Goal: Task Accomplishment & Management: Manage account settings

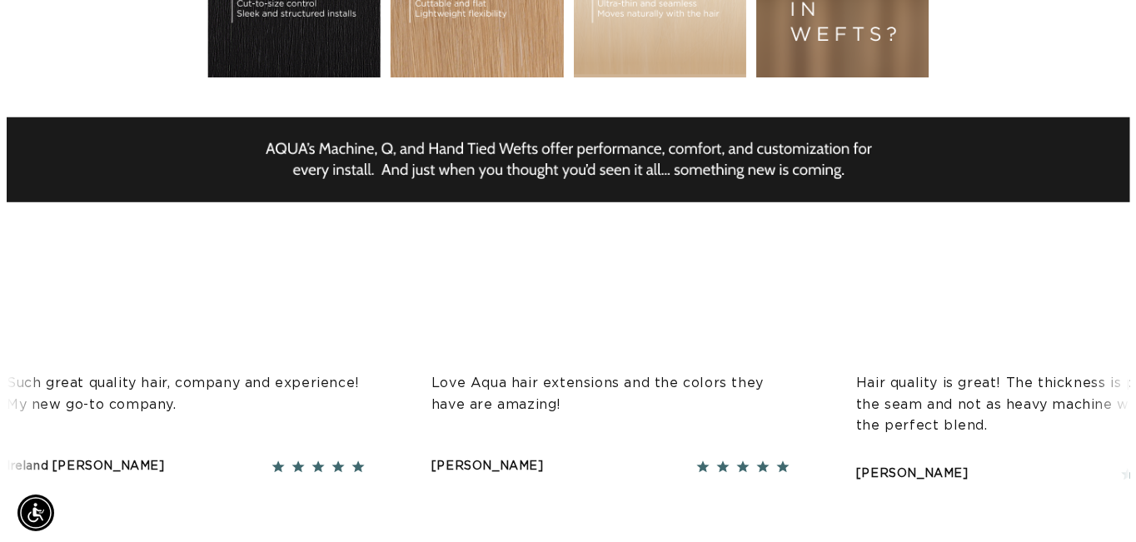
scroll to position [102, 0]
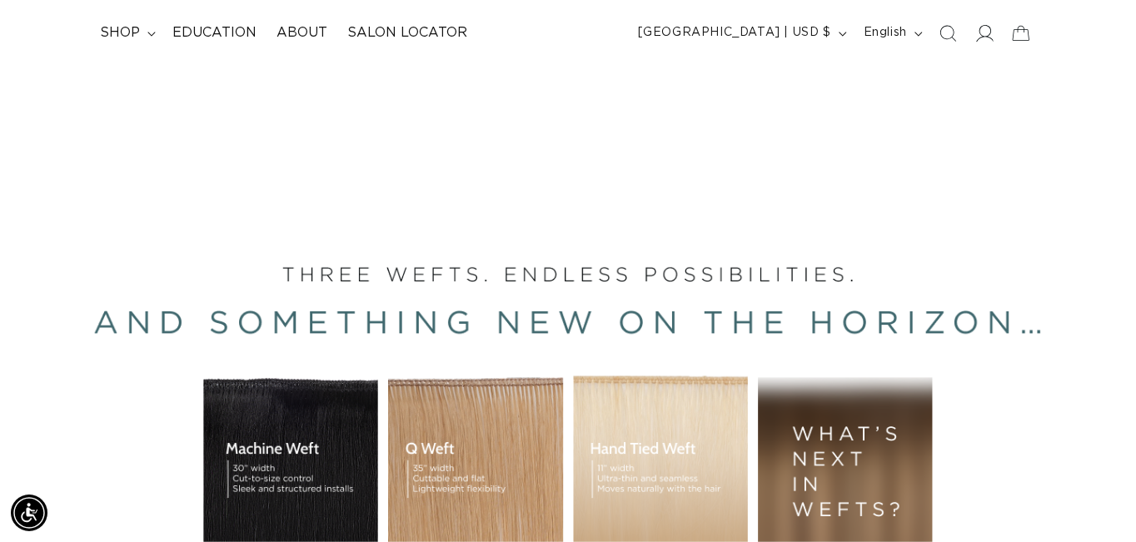
click at [973, 28] on div "Close dialog UNLOCK 10% OFF YOUR FIRST ORDER! Join our Pro List to be the first…" at bounding box center [568, 271] width 1136 height 542
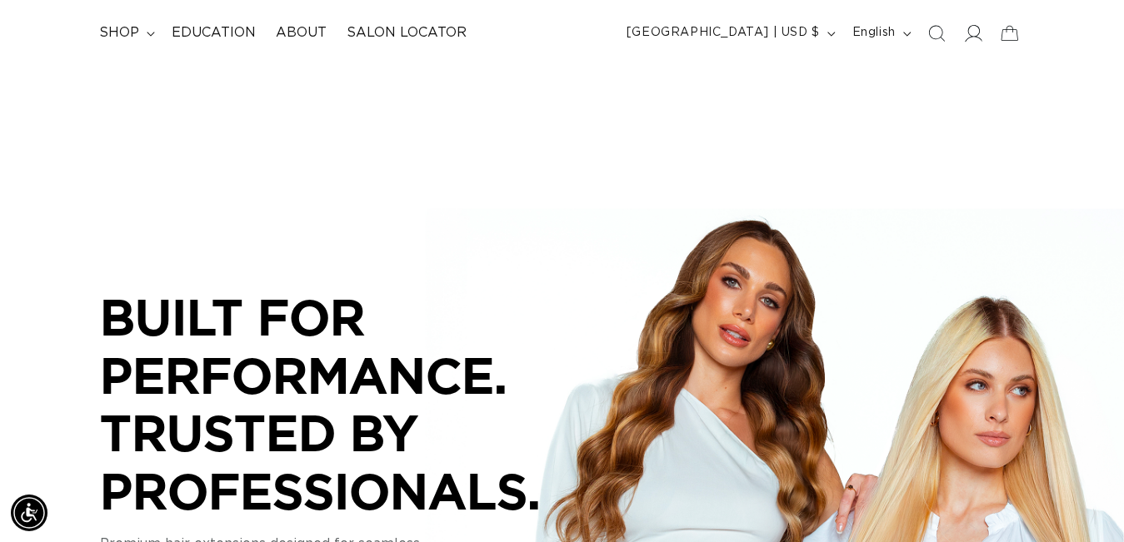
click at [973, 28] on icon at bounding box center [972, 32] width 17 height 17
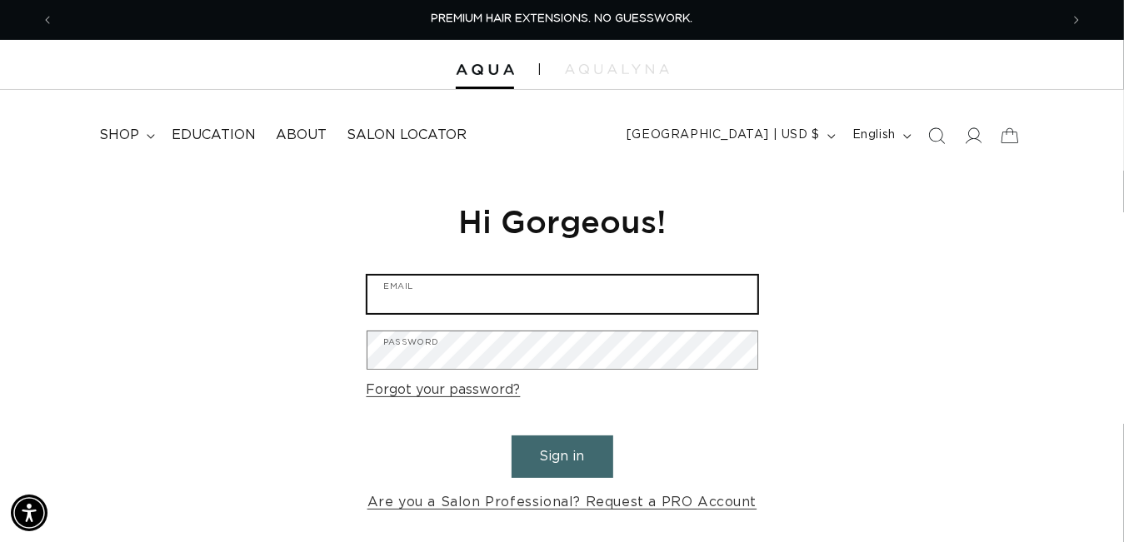
type input "[EMAIL_ADDRESS][DOMAIN_NAME]"
click at [574, 298] on input "[EMAIL_ADDRESS][DOMAIN_NAME]" at bounding box center [562, 294] width 390 height 37
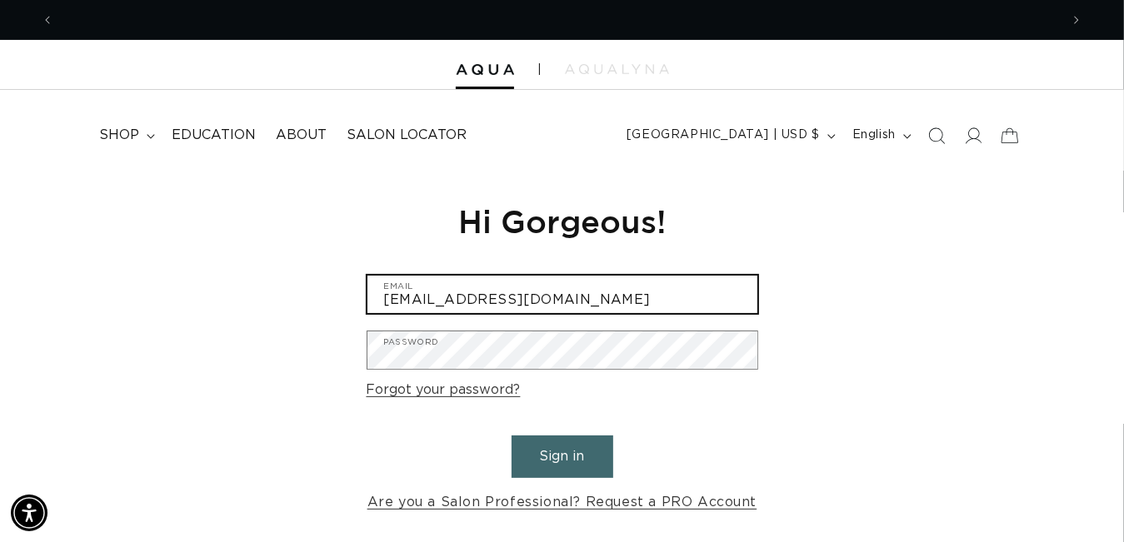
scroll to position [0, 1006]
click at [574, 298] on input "[EMAIL_ADDRESS][DOMAIN_NAME]" at bounding box center [562, 294] width 390 height 37
